Goal: Entertainment & Leisure: Consume media (video, audio)

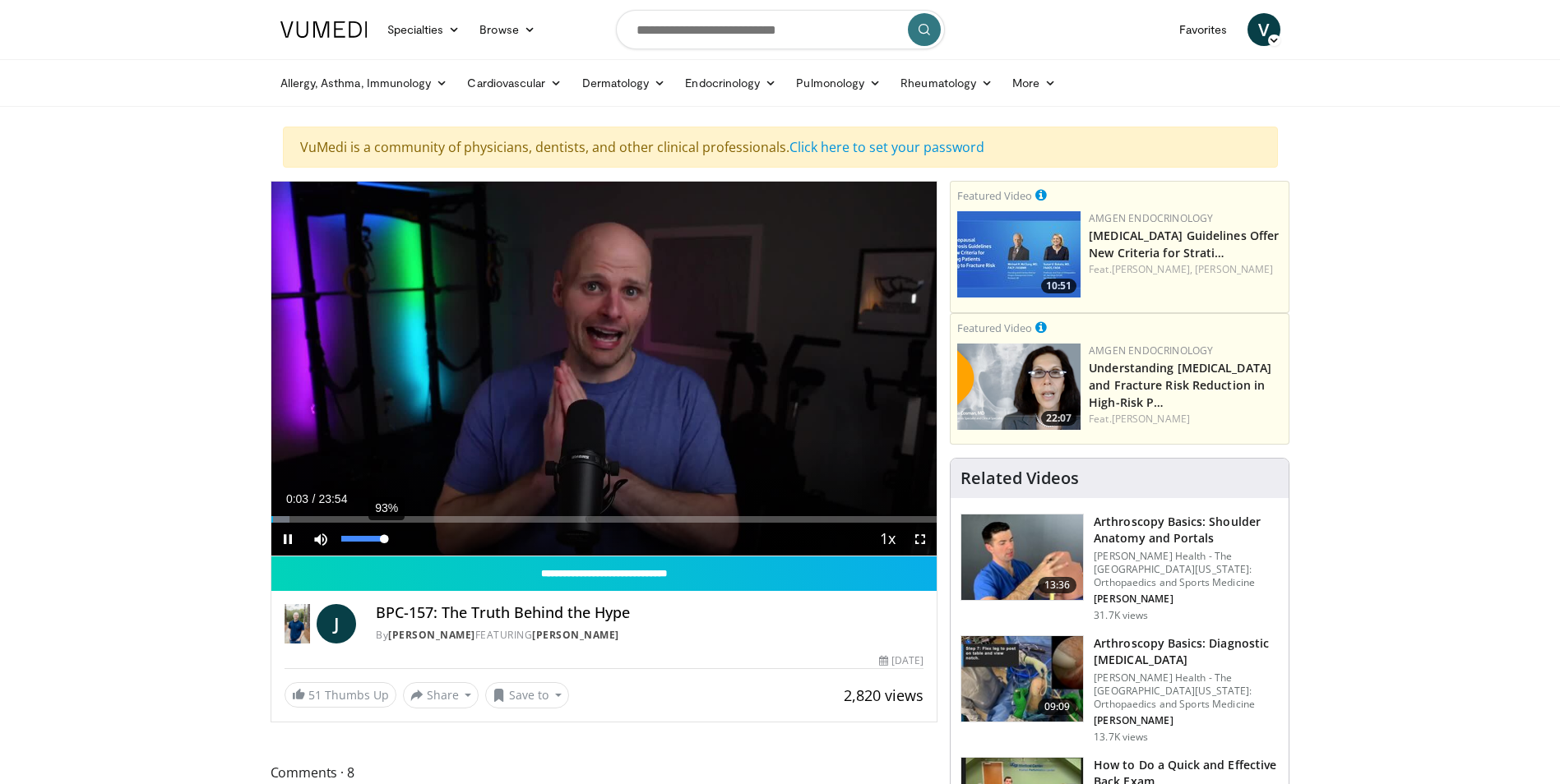
drag, startPoint x: 338, startPoint y: 539, endPoint x: 384, endPoint y: 532, distance: 46.5
click at [384, 532] on div "93%" at bounding box center [365, 539] width 58 height 33
click at [288, 539] on span "Video Player" at bounding box center [287, 539] width 33 height 33
click at [284, 537] on span "Video Player" at bounding box center [287, 539] width 33 height 33
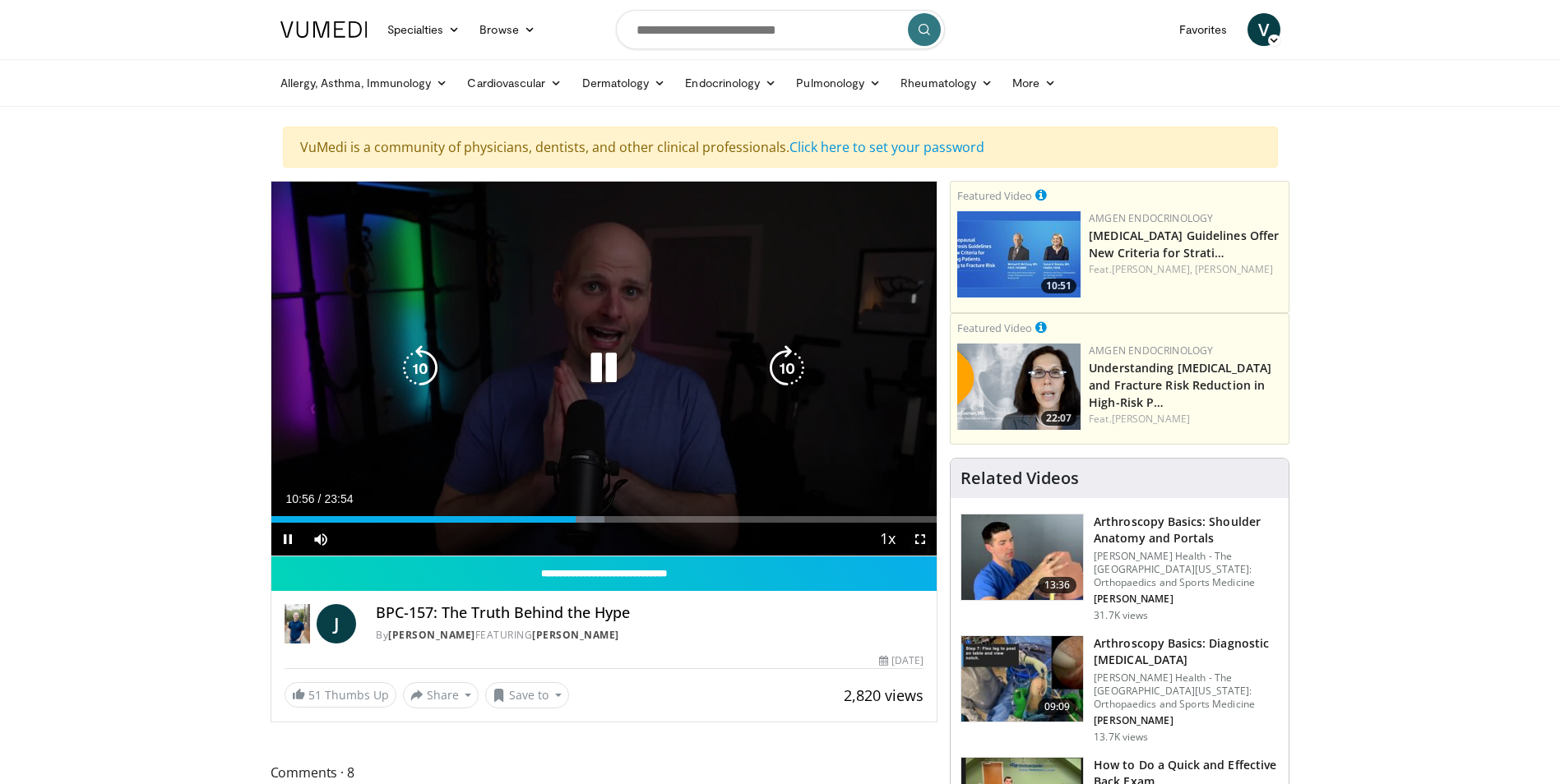
click at [603, 372] on icon "Video Player" at bounding box center [604, 369] width 46 height 46
